Goal: Task Accomplishment & Management: Use online tool/utility

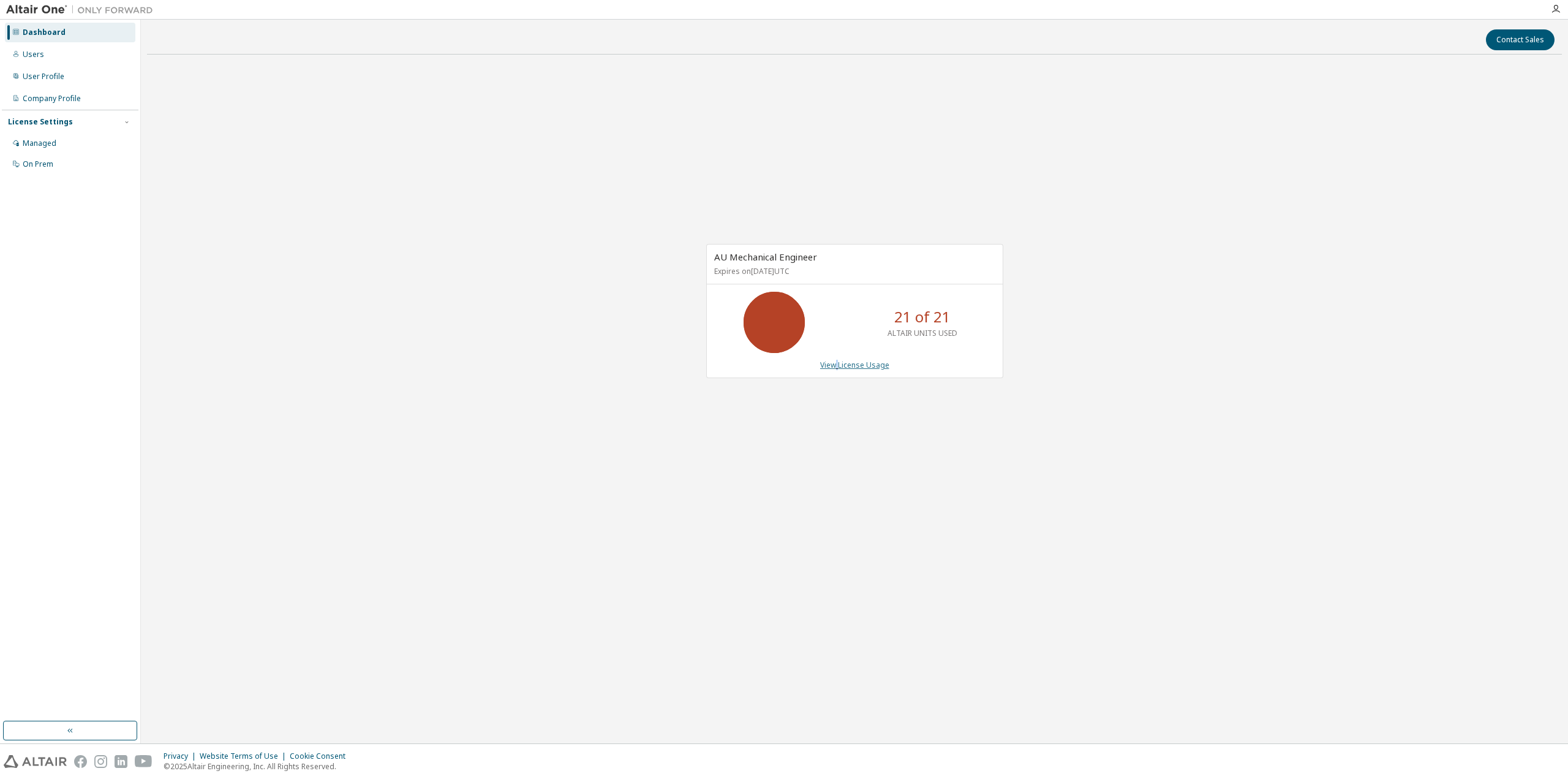
click at [838, 367] on link "View License Usage" at bounding box center [855, 365] width 69 height 10
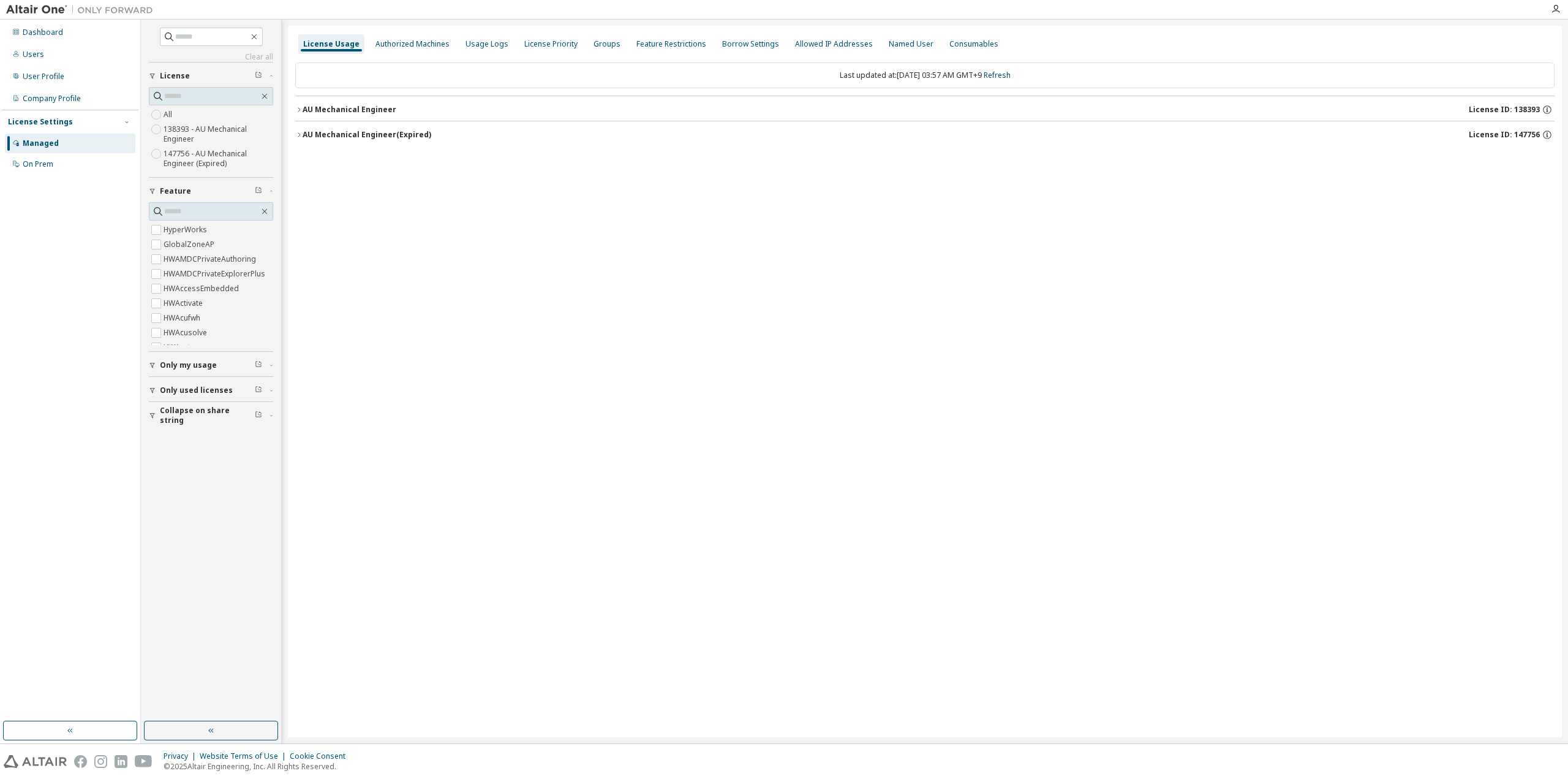
click at [305, 112] on div "AU Mechanical Engineer" at bounding box center [349, 109] width 93 height 10
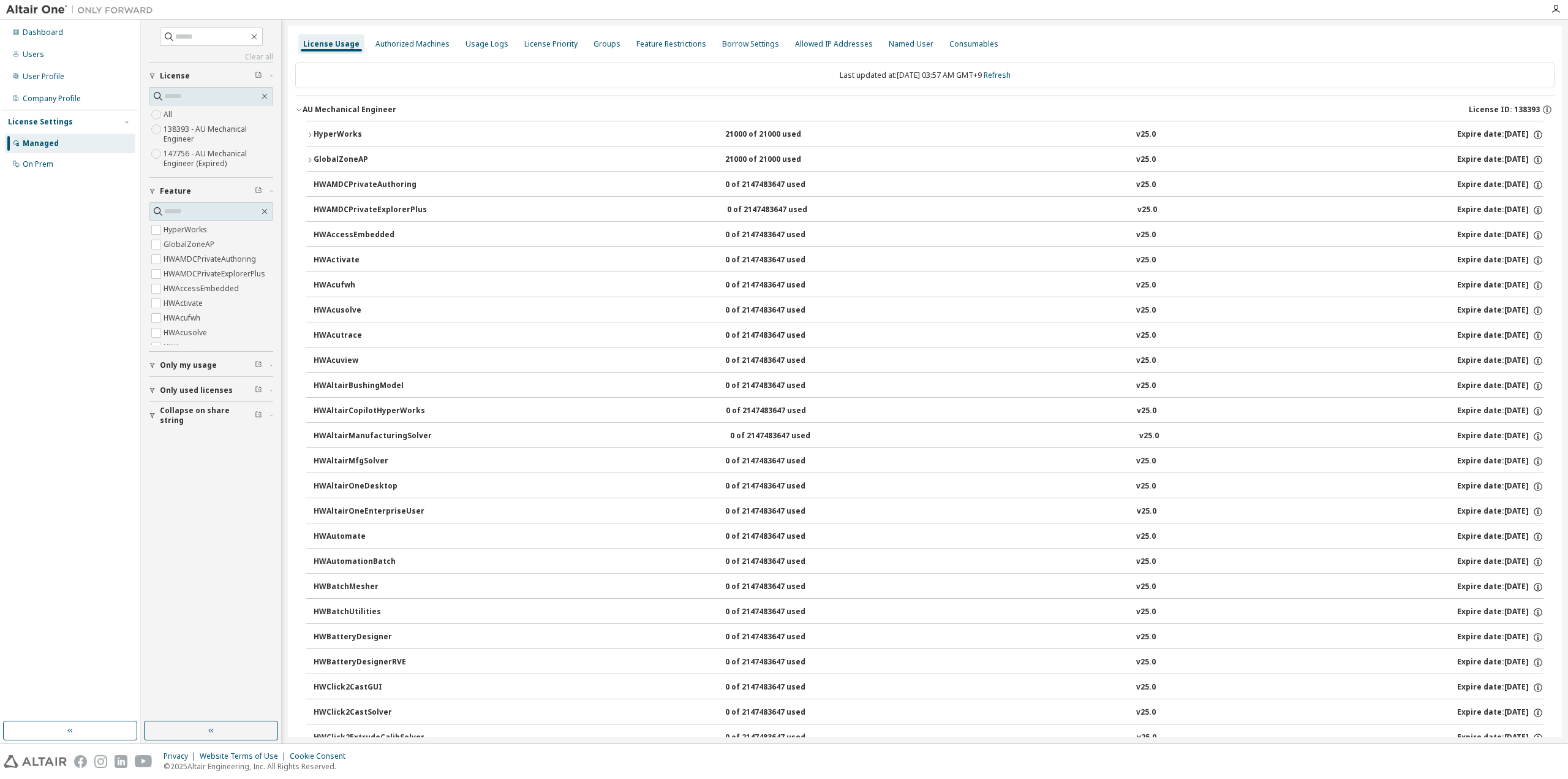
click at [311, 136] on icon "button" at bounding box center [309, 135] width 8 height 8
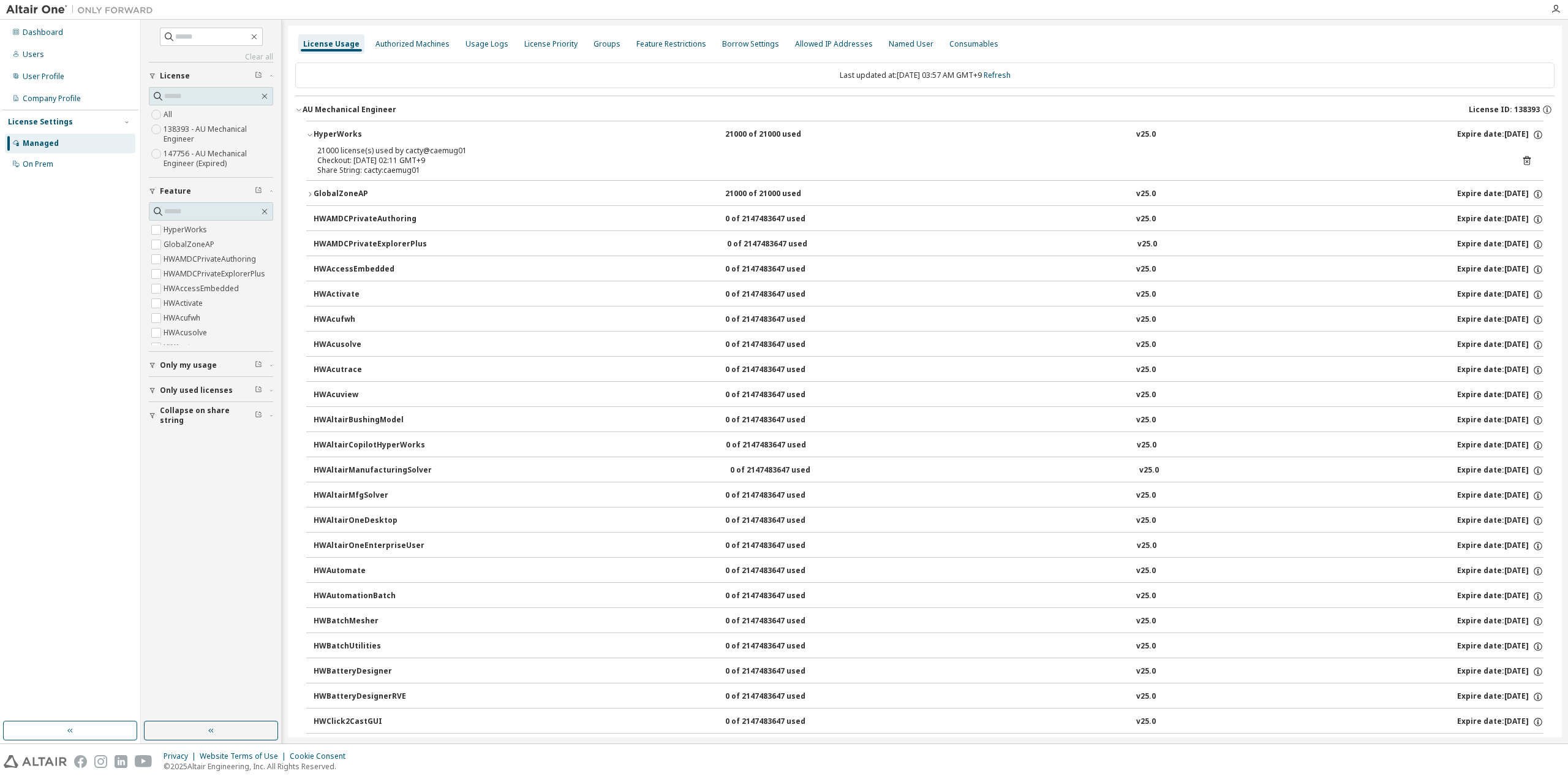
click at [1526, 161] on icon at bounding box center [1527, 162] width 3 height 3
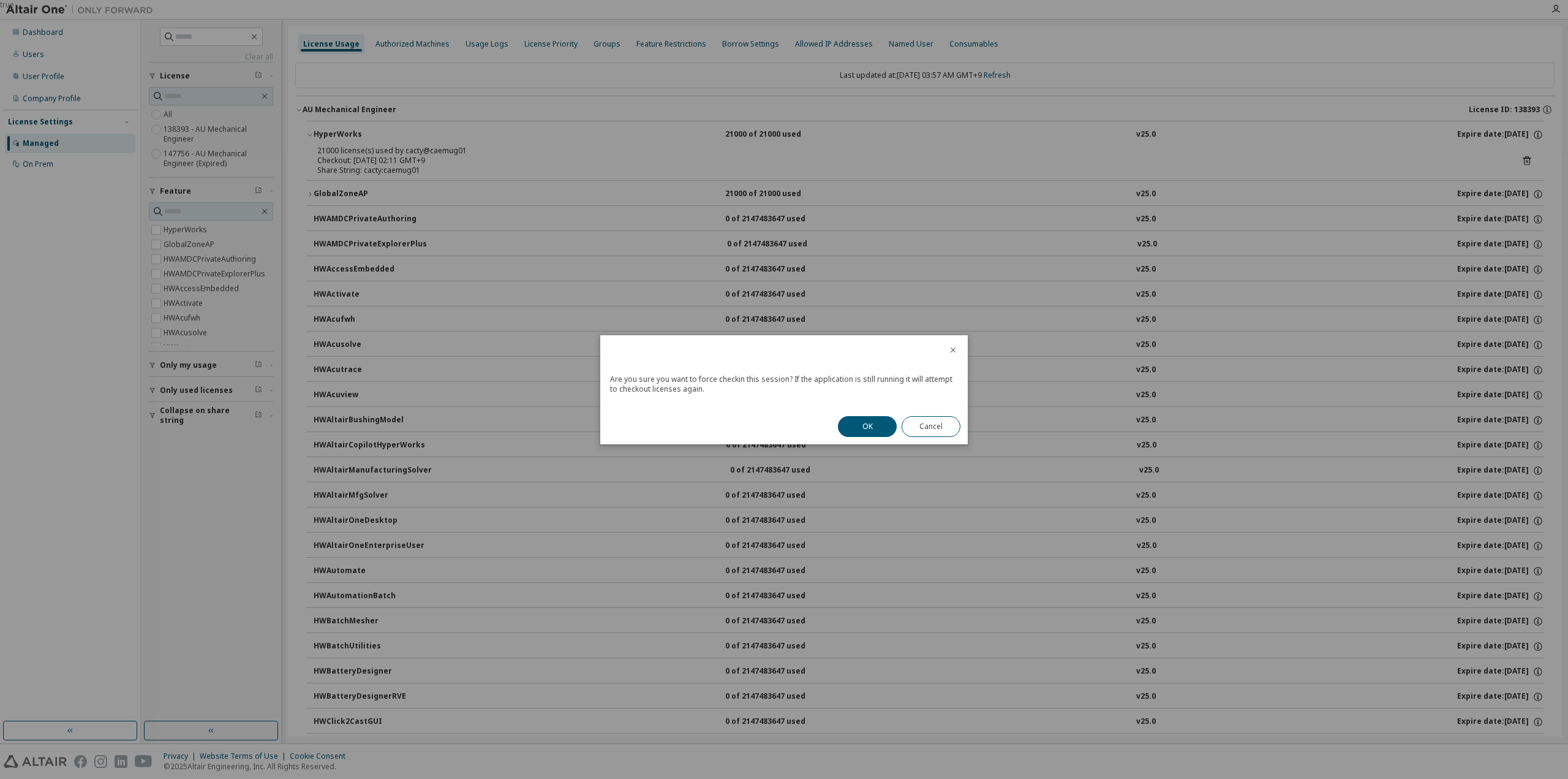
click at [878, 430] on button "OK" at bounding box center [867, 426] width 59 height 21
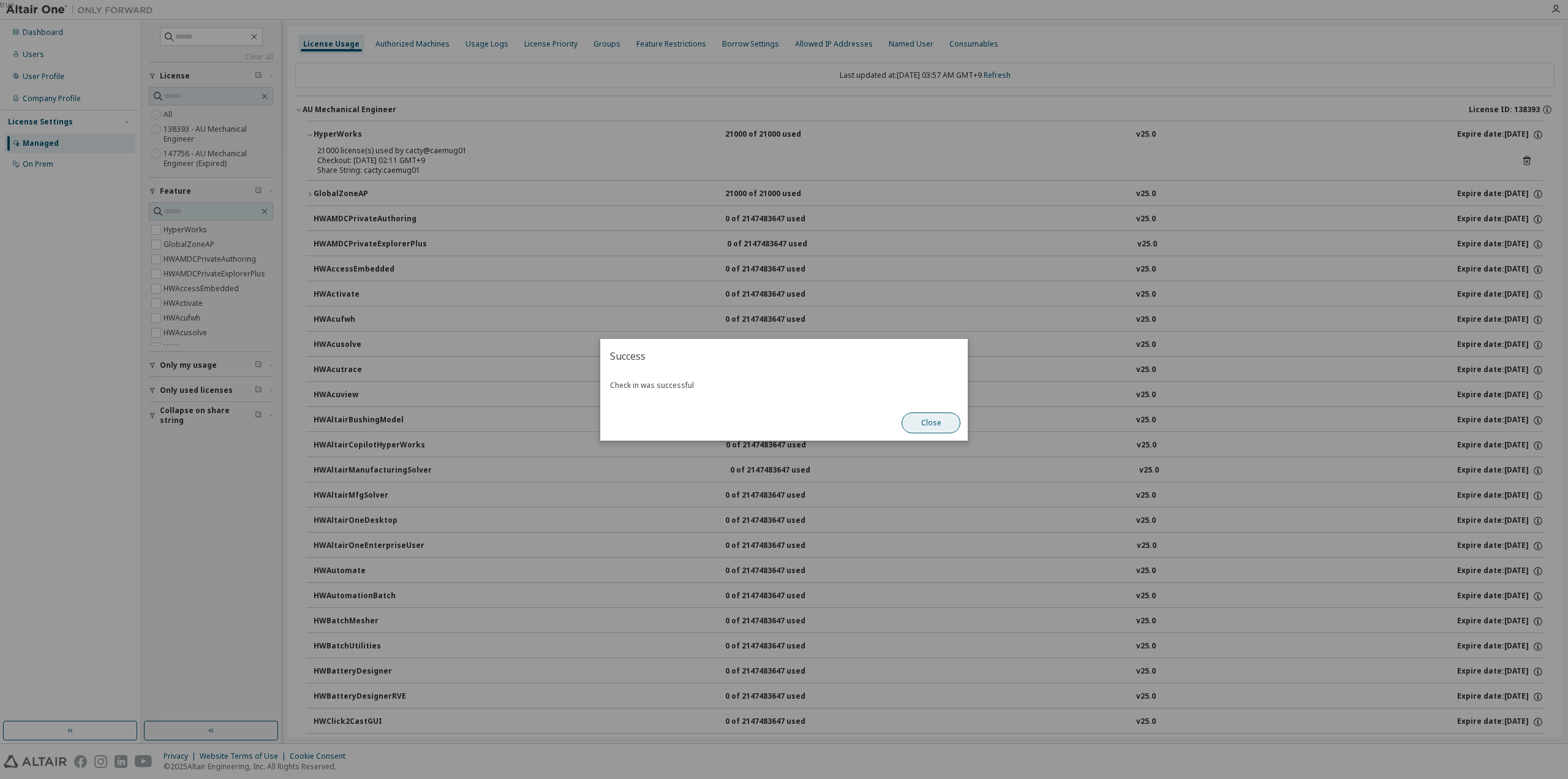
click at [915, 416] on button "Close" at bounding box center [931, 423] width 59 height 21
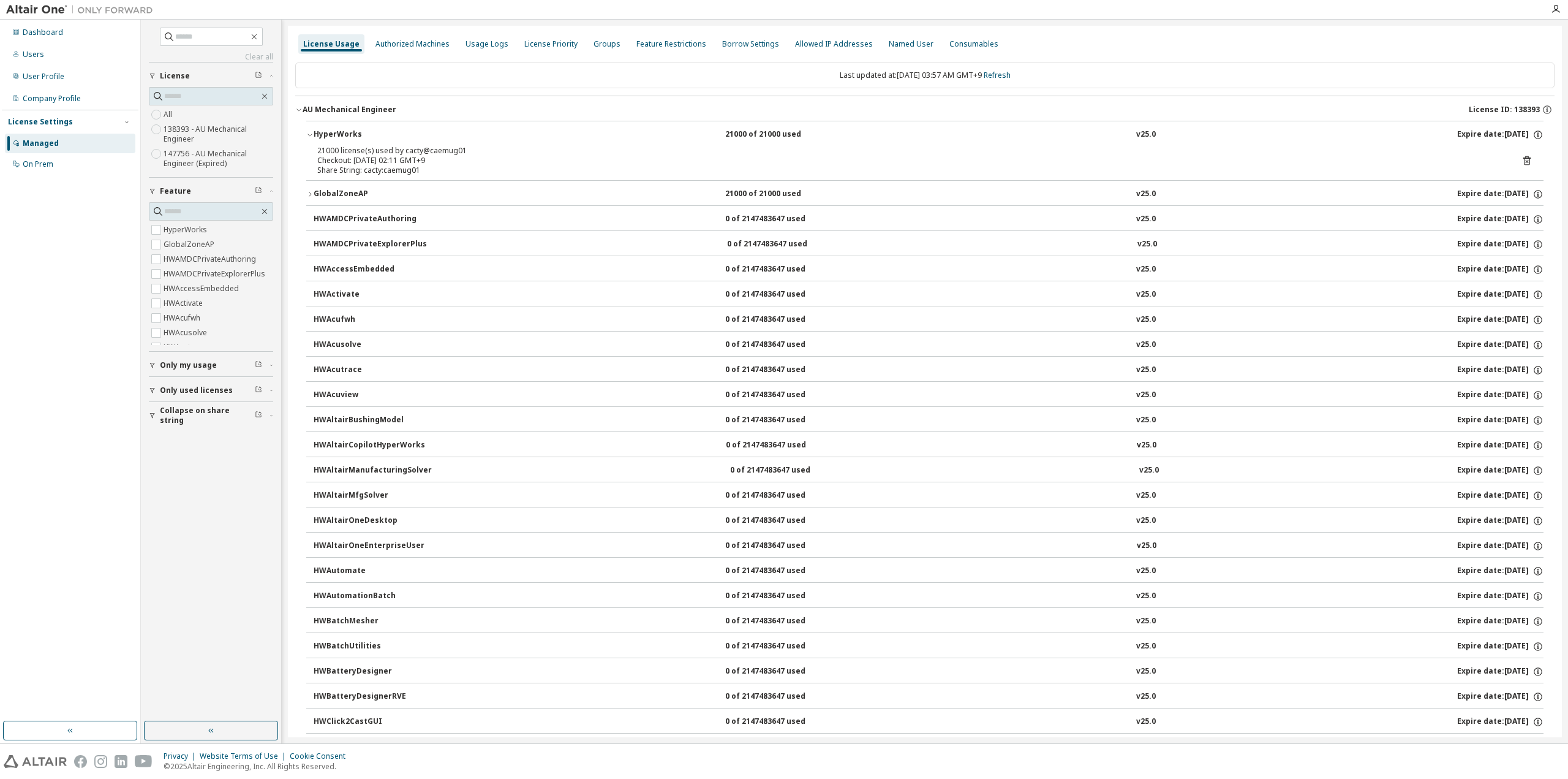
click at [308, 193] on icon "button" at bounding box center [309, 194] width 8 height 8
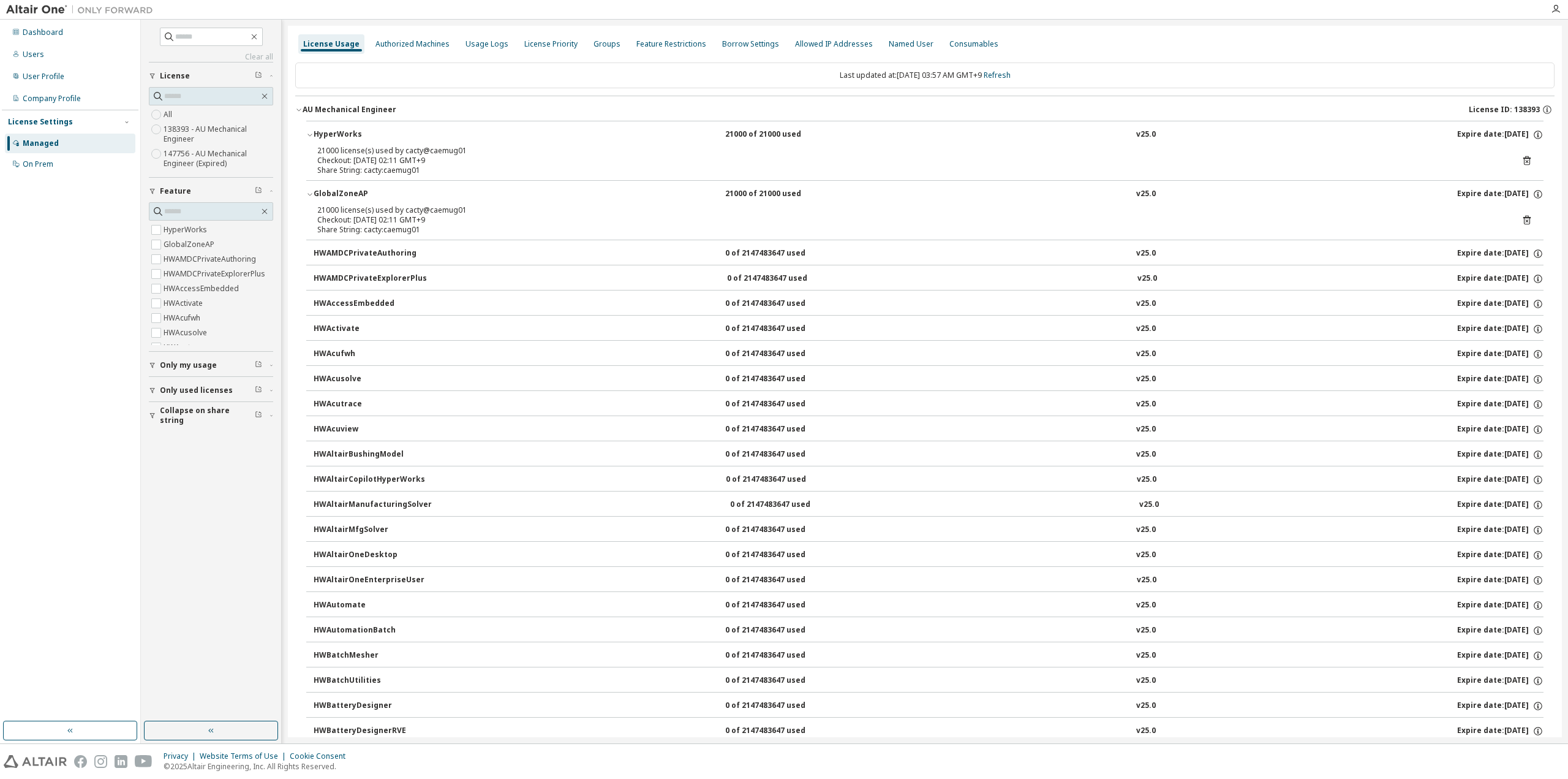
click at [1521, 221] on icon at bounding box center [1527, 220] width 11 height 11
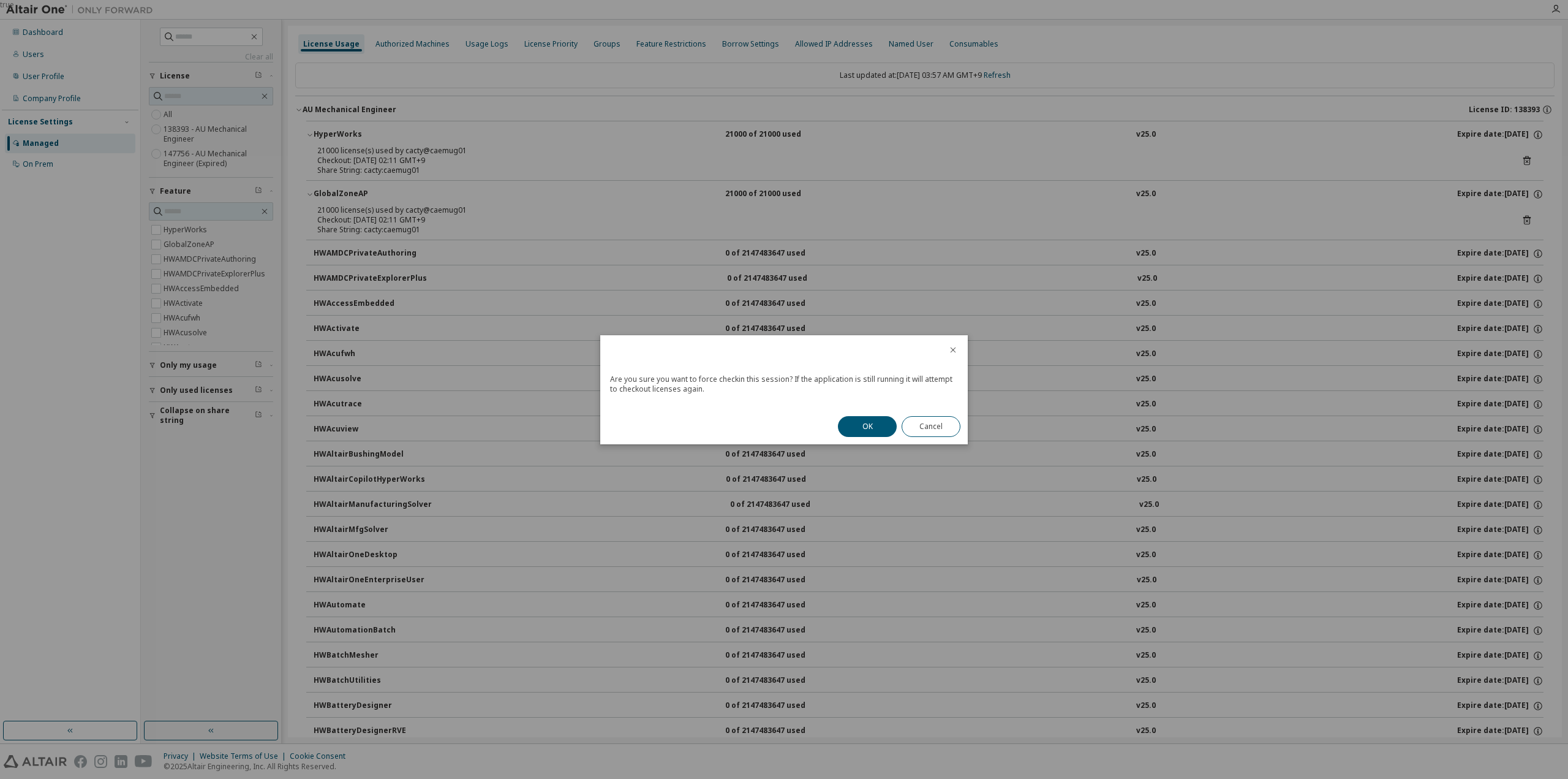
click at [876, 421] on button "OK" at bounding box center [867, 426] width 59 height 21
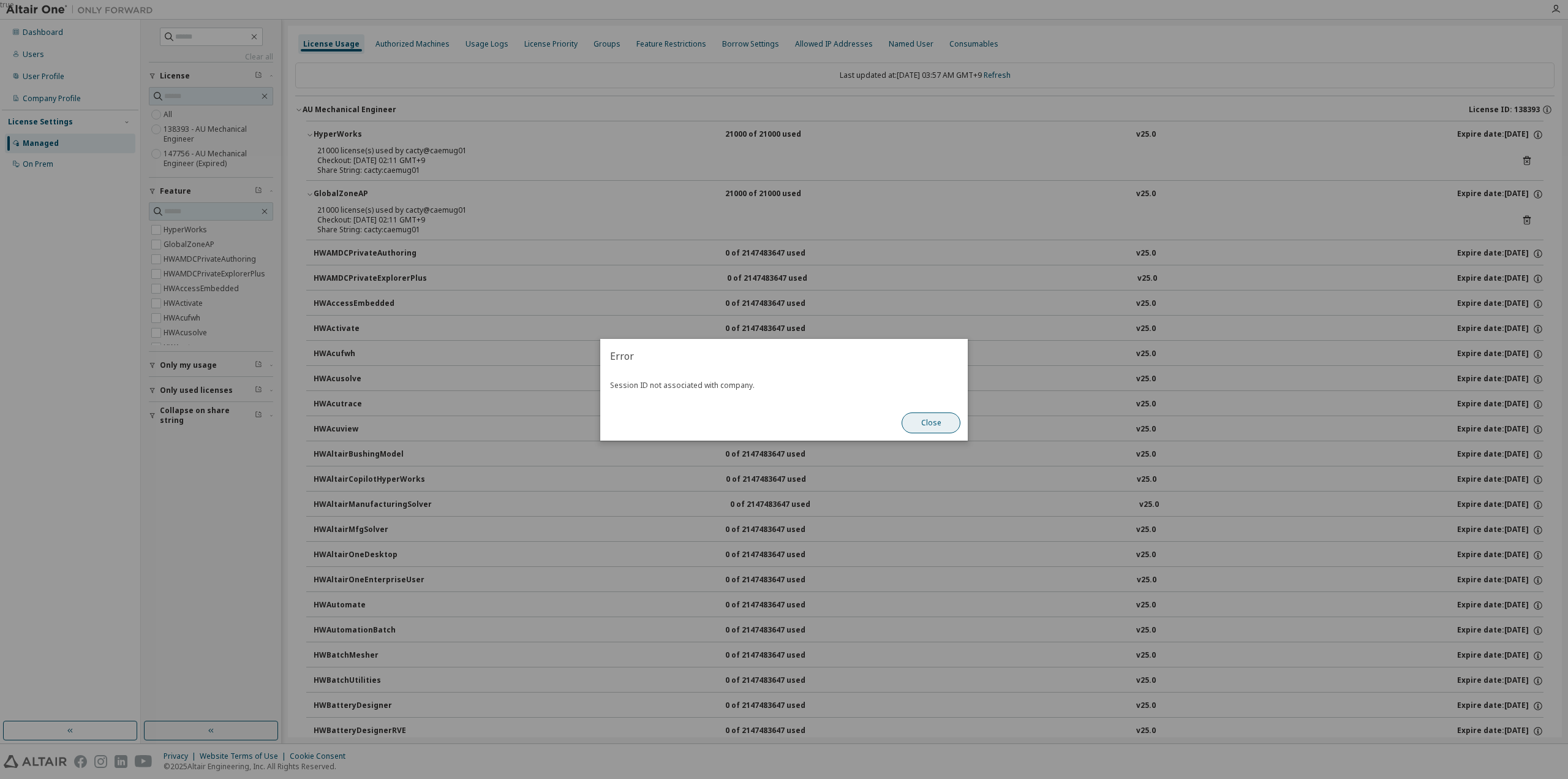
click at [920, 425] on button "Close" at bounding box center [931, 423] width 59 height 21
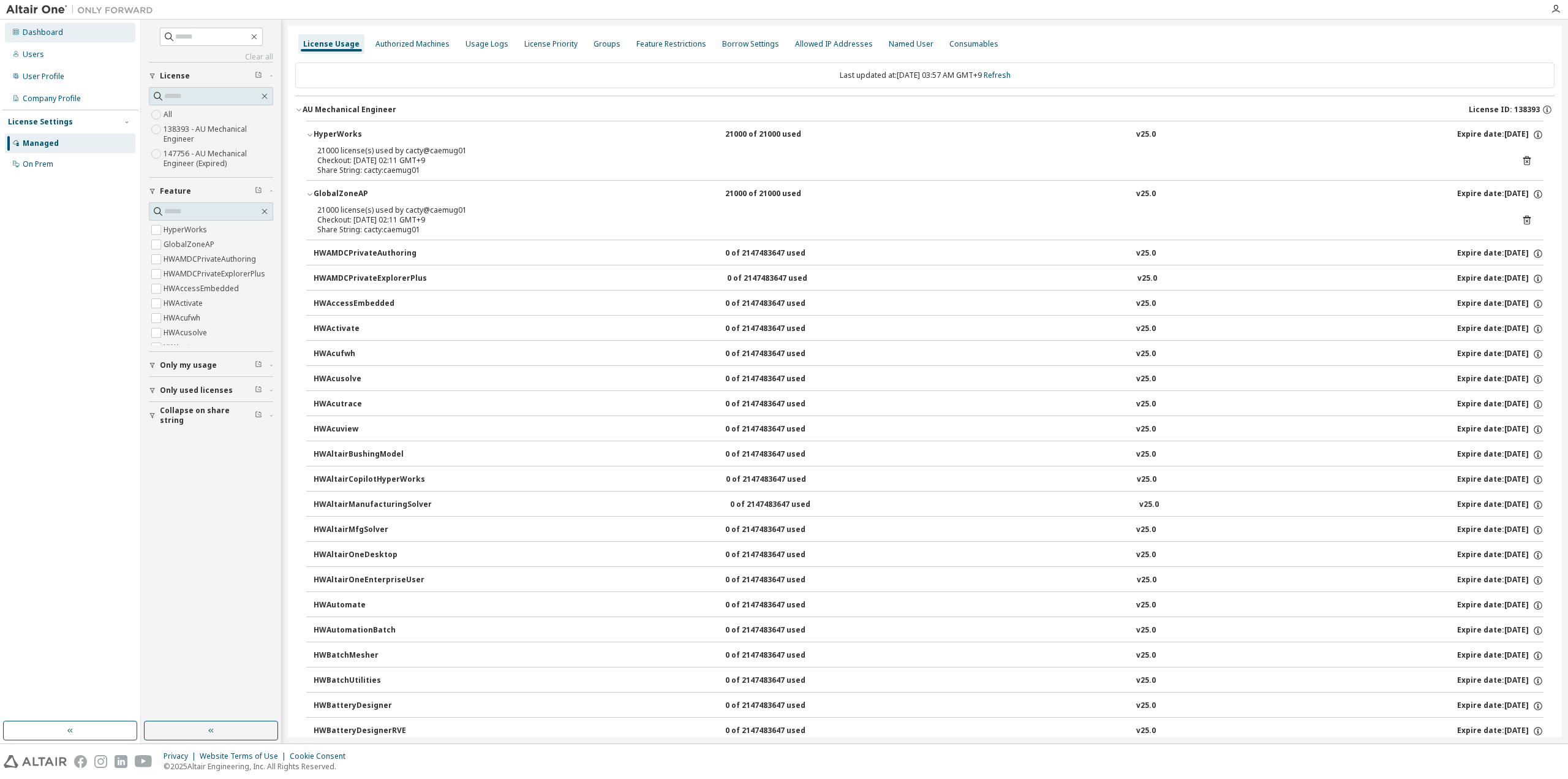
click at [50, 34] on div "Dashboard" at bounding box center [42, 32] width 41 height 10
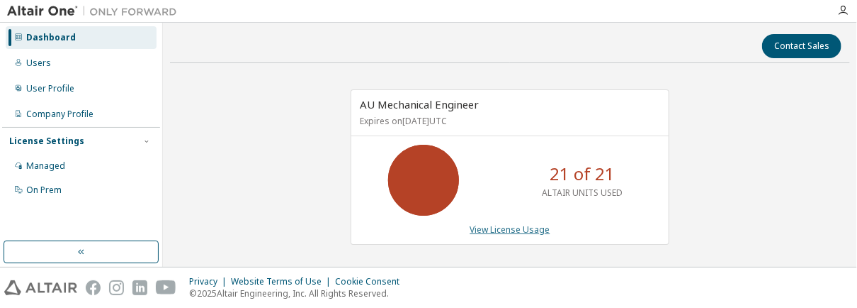
click at [513, 232] on link "View License Usage" at bounding box center [511, 229] width 80 height 12
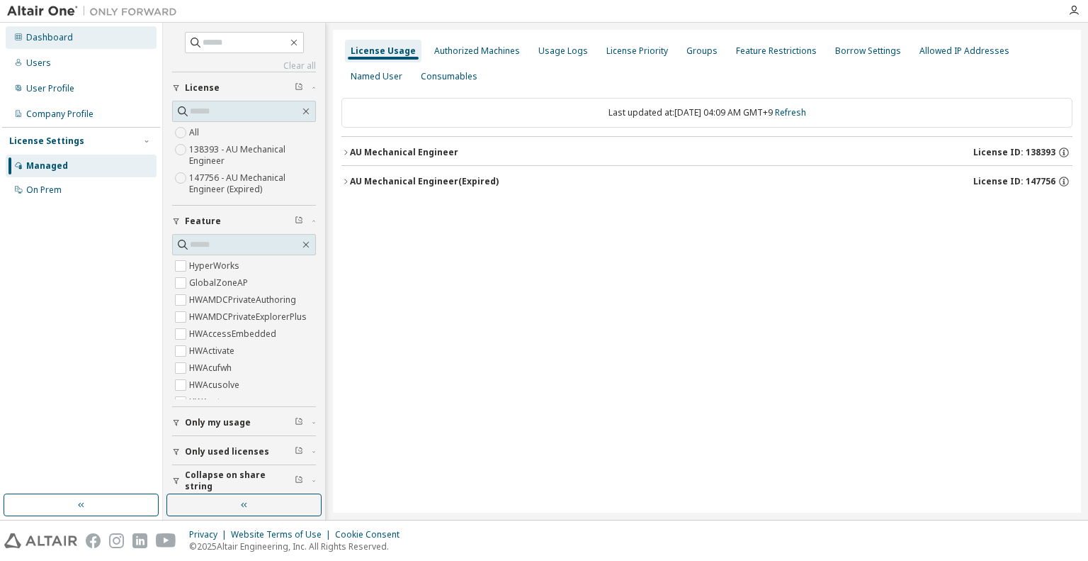
click at [35, 47] on div "Dashboard" at bounding box center [81, 37] width 151 height 23
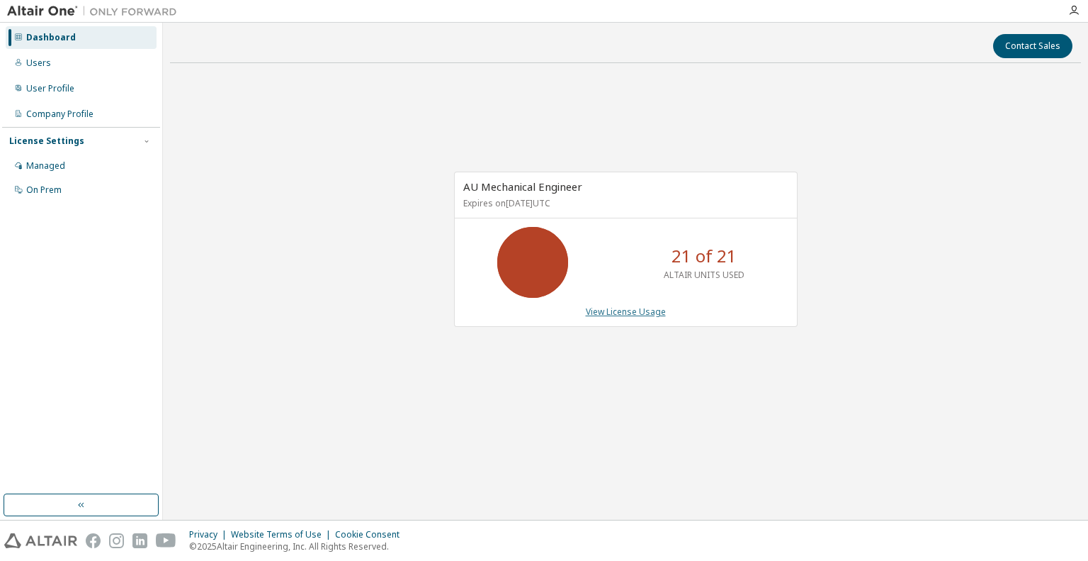
click at [626, 311] on link "View License Usage" at bounding box center [626, 311] width 80 height 12
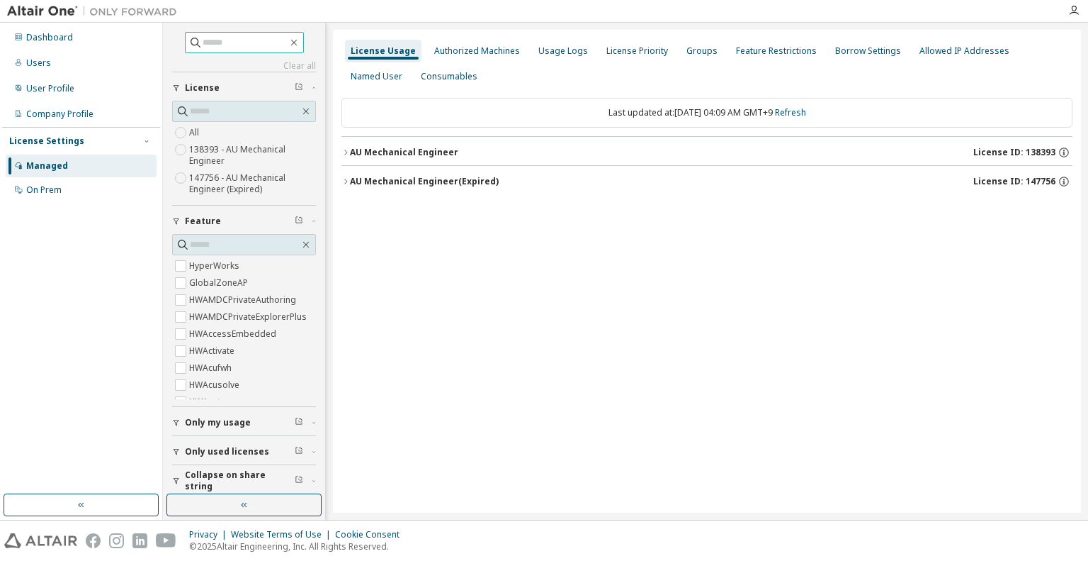
click at [400, 145] on button "AU Mechanical Engineer License ID: 138393" at bounding box center [707, 152] width 731 height 31
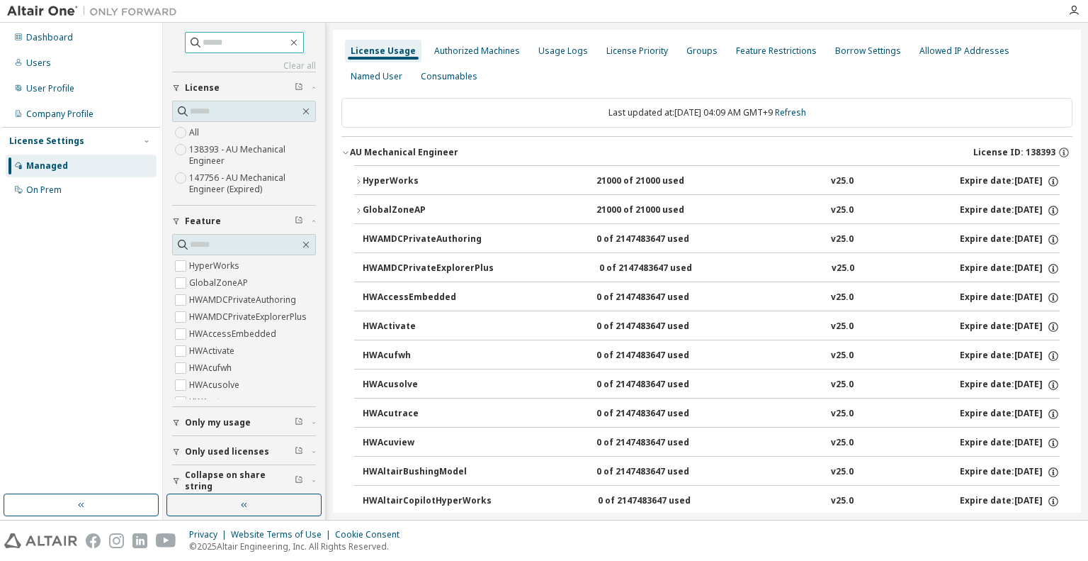
click at [394, 175] on div "HyperWorks" at bounding box center [427, 181] width 128 height 13
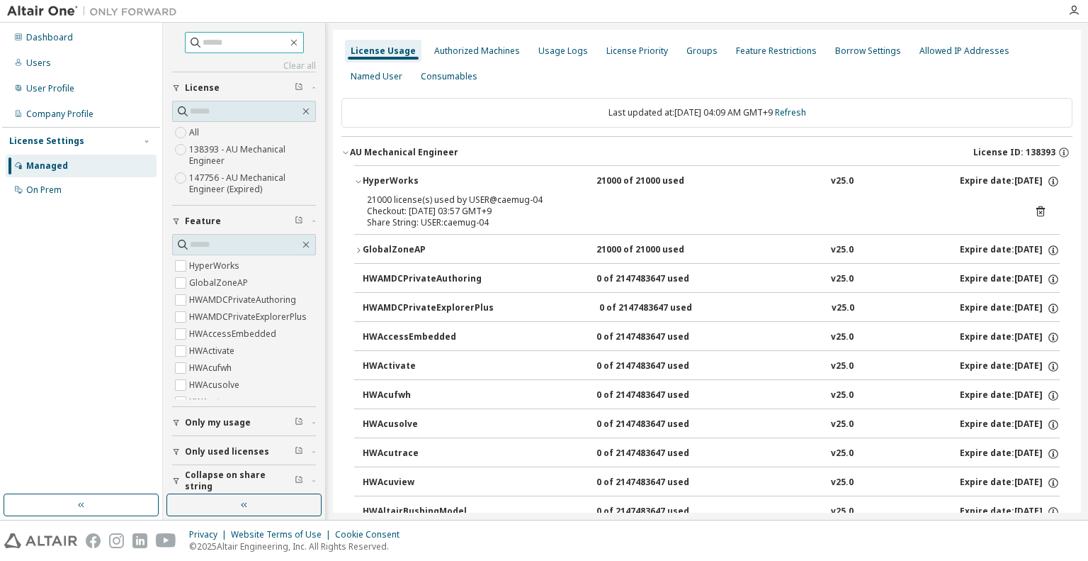
click at [1037, 210] on icon at bounding box center [1041, 211] width 9 height 11
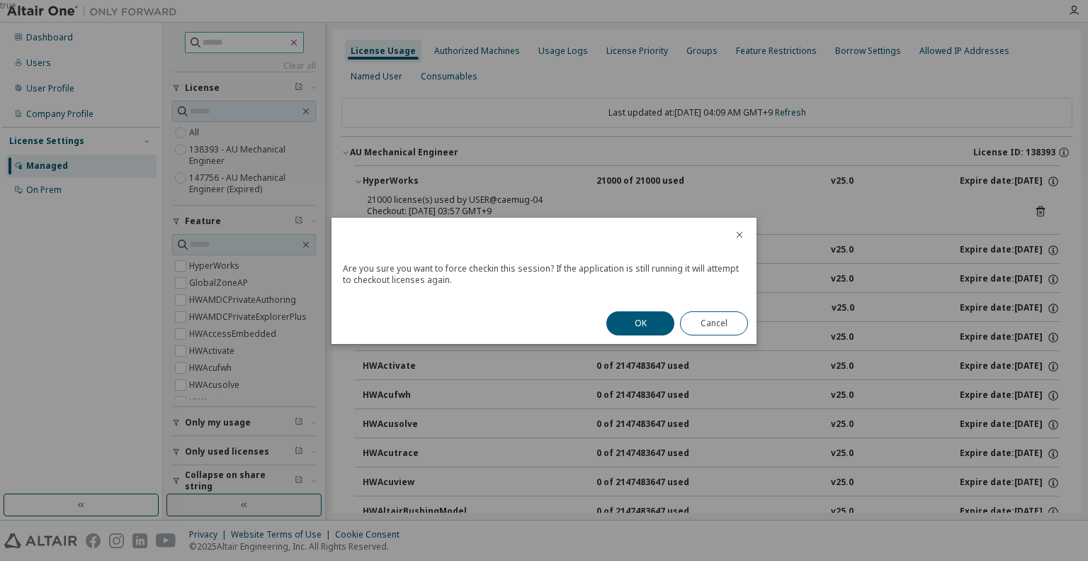
click at [647, 320] on button "OK" at bounding box center [641, 323] width 68 height 24
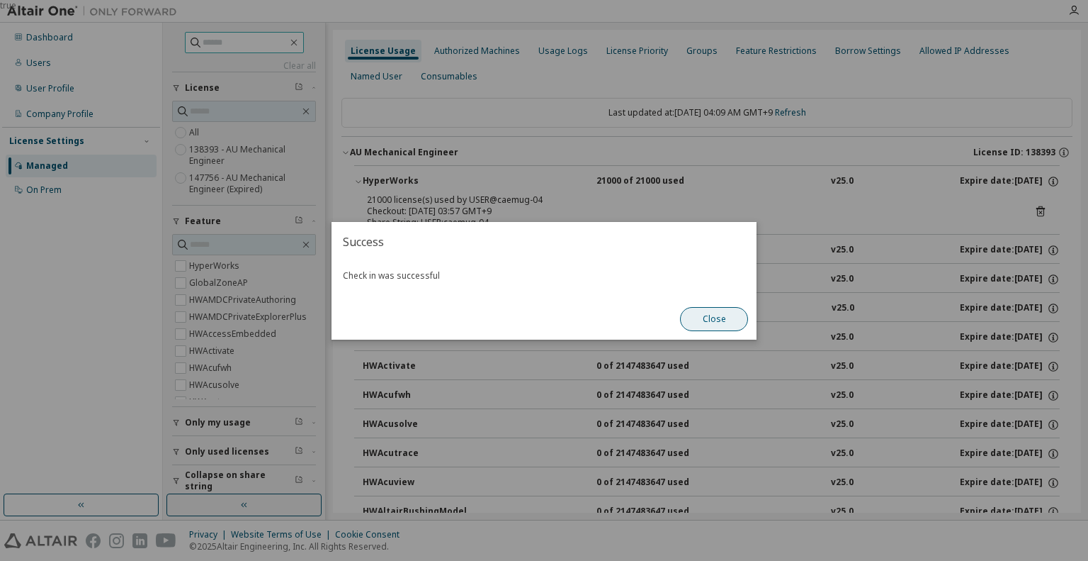
drag, startPoint x: 698, startPoint y: 320, endPoint x: 604, endPoint y: 298, distance: 96.1
click at [698, 321] on button "Close" at bounding box center [714, 319] width 68 height 24
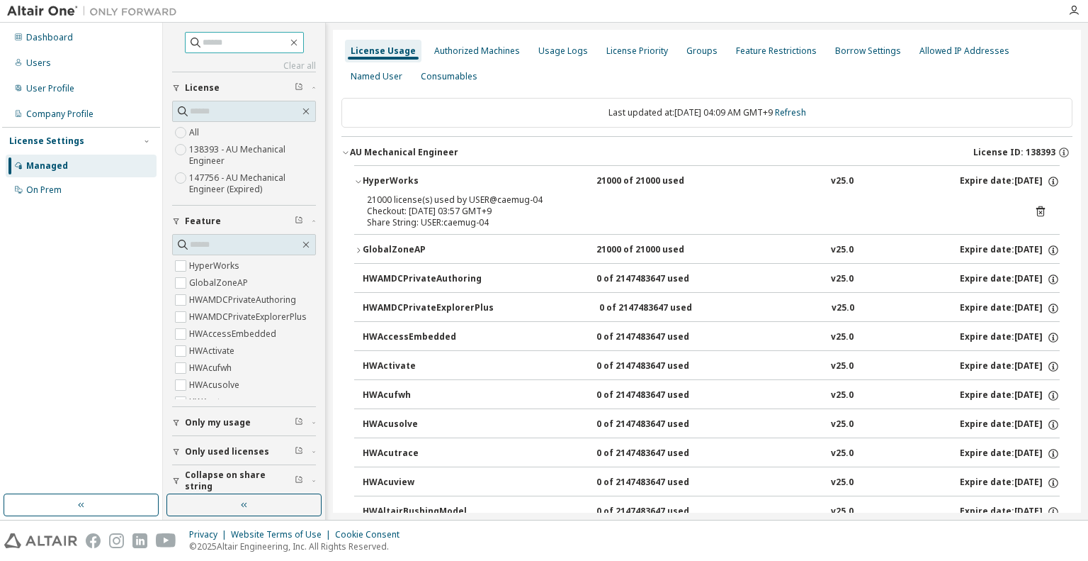
click at [402, 246] on div "GlobalZoneAP" at bounding box center [427, 250] width 128 height 13
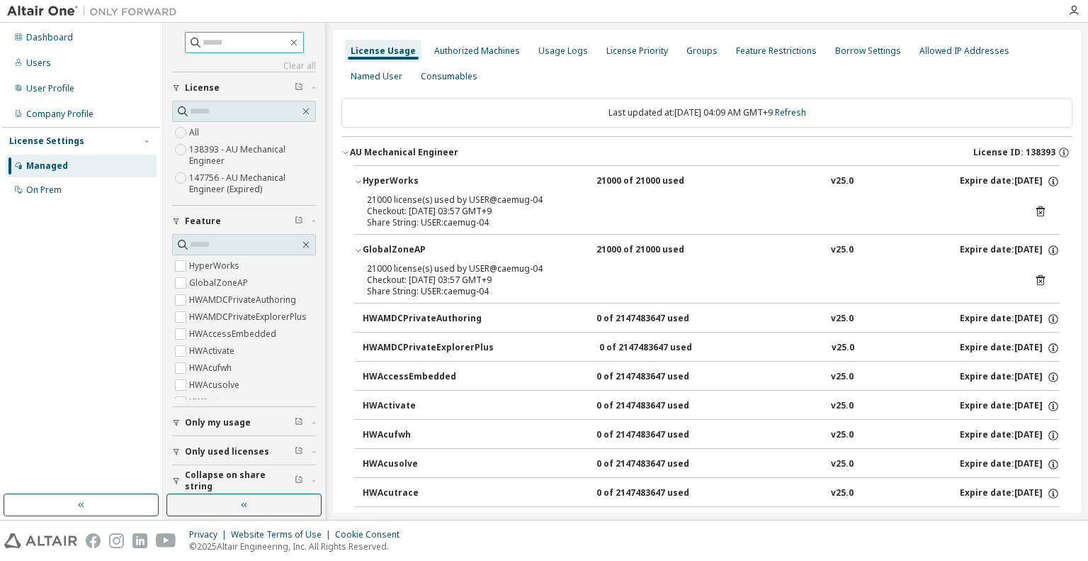
click at [1035, 282] on icon at bounding box center [1041, 280] width 13 height 13
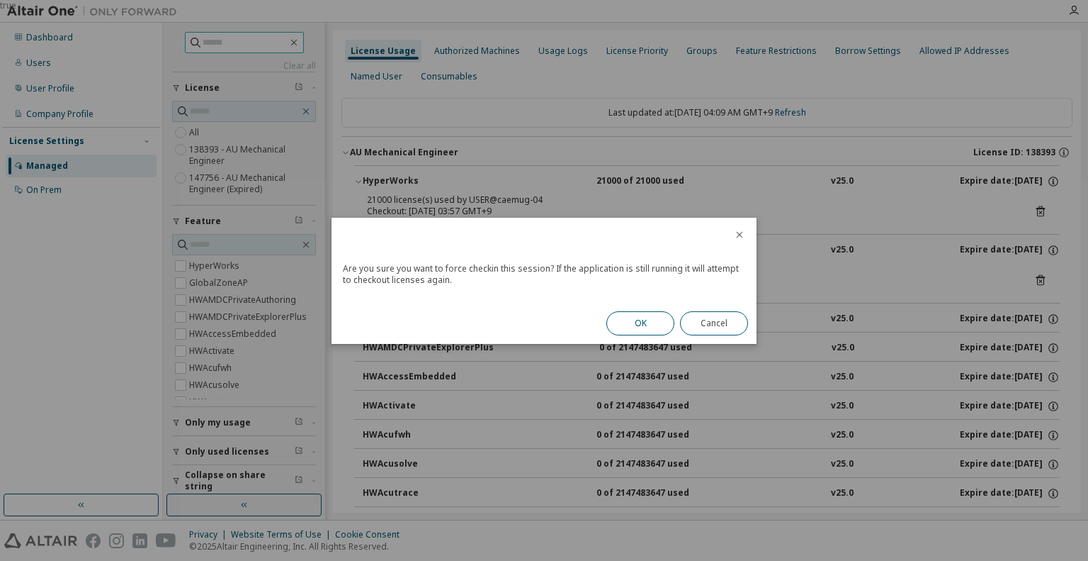
click at [653, 320] on button "OK" at bounding box center [641, 323] width 68 height 24
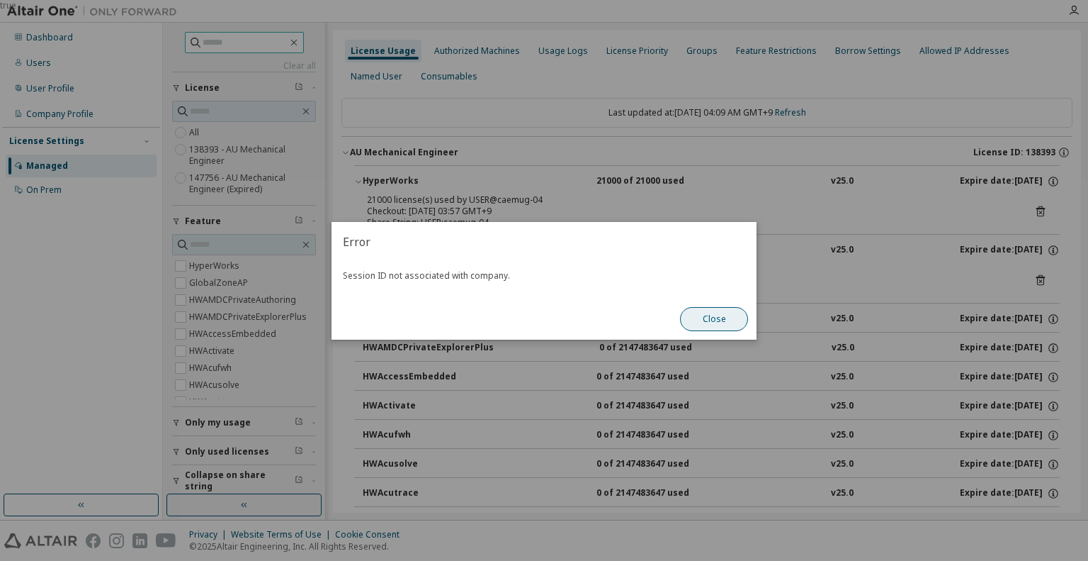
click at [696, 316] on button "Close" at bounding box center [714, 319] width 68 height 24
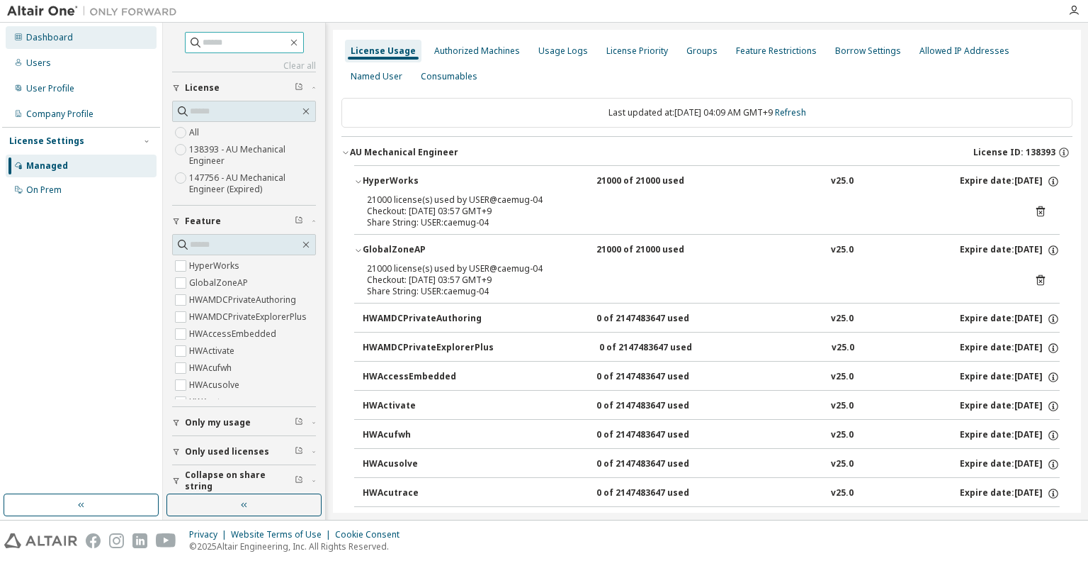
click at [68, 36] on div "Dashboard" at bounding box center [49, 37] width 47 height 11
